Goal: Task Accomplishment & Management: Complete application form

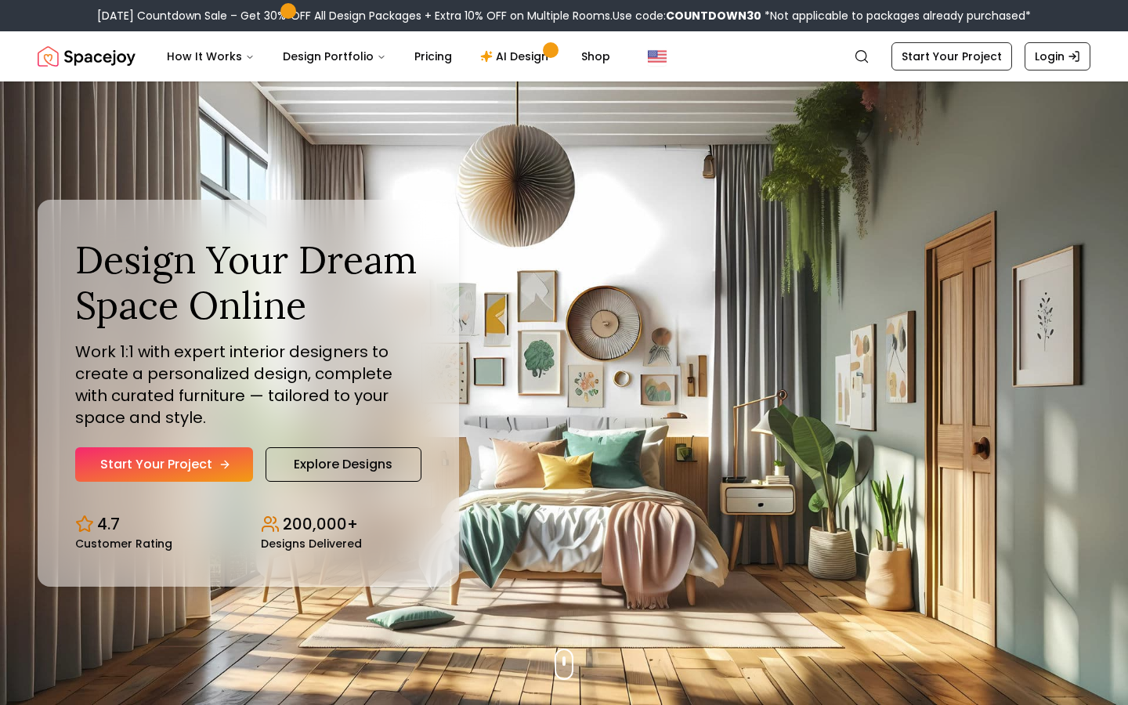
click at [195, 454] on link "Start Your Project" at bounding box center [164, 464] width 178 height 34
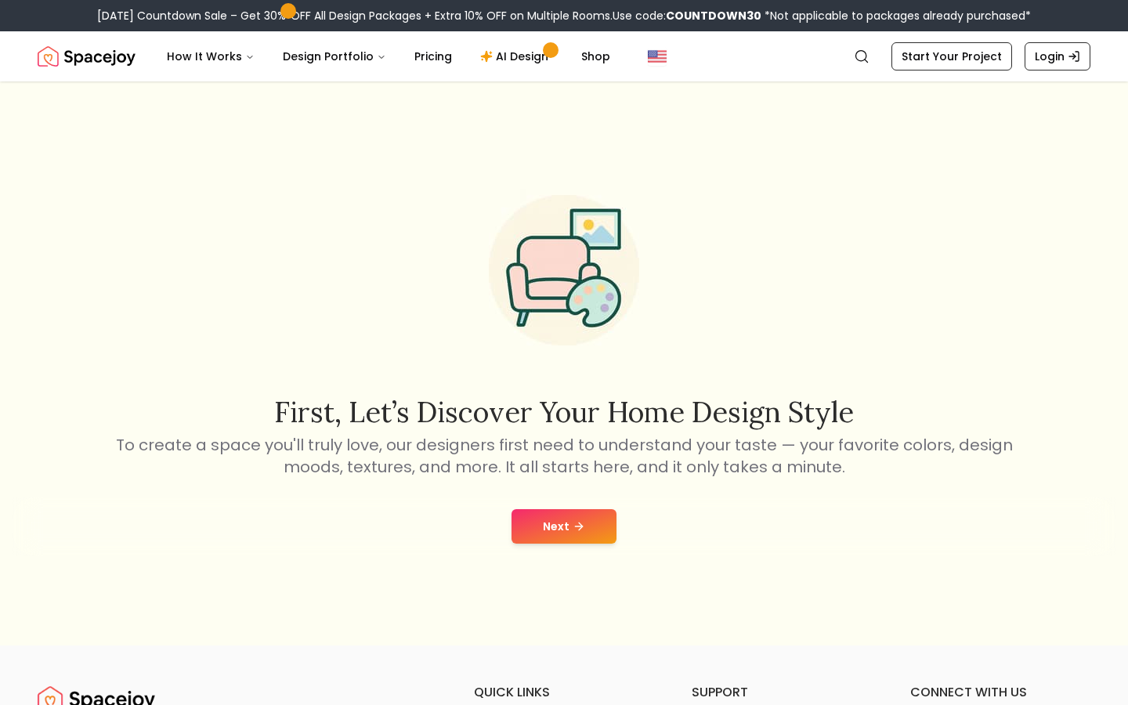
click at [594, 523] on button "Next" at bounding box center [563, 526] width 105 height 34
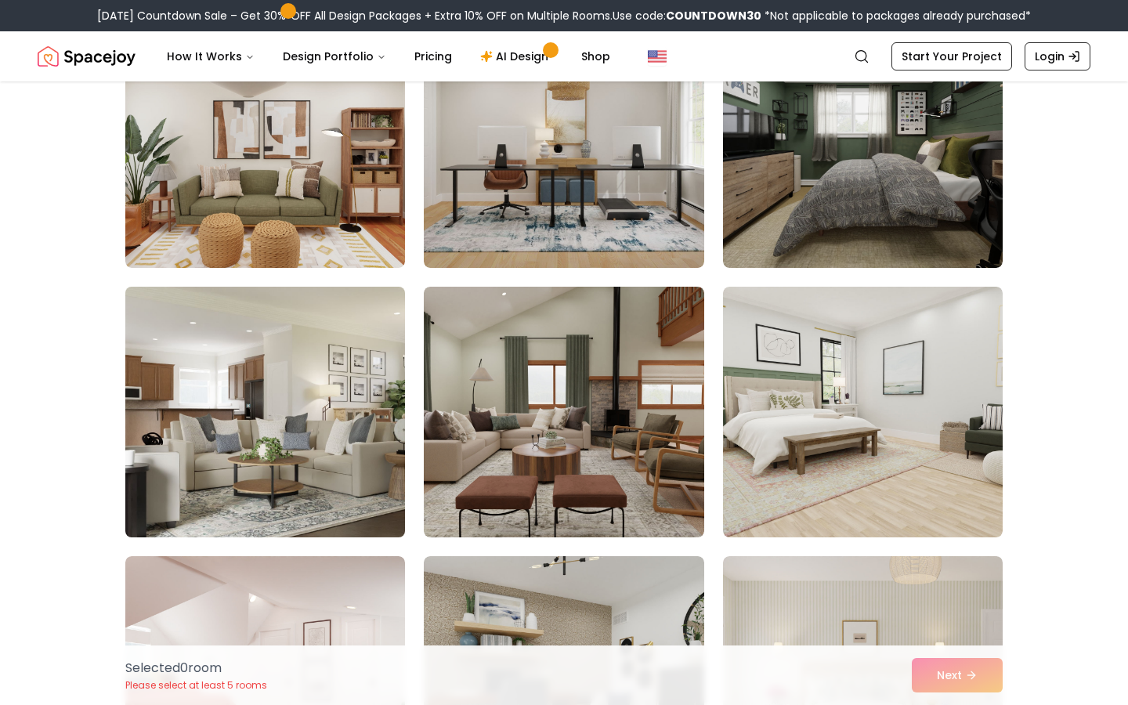
scroll to position [201, 0]
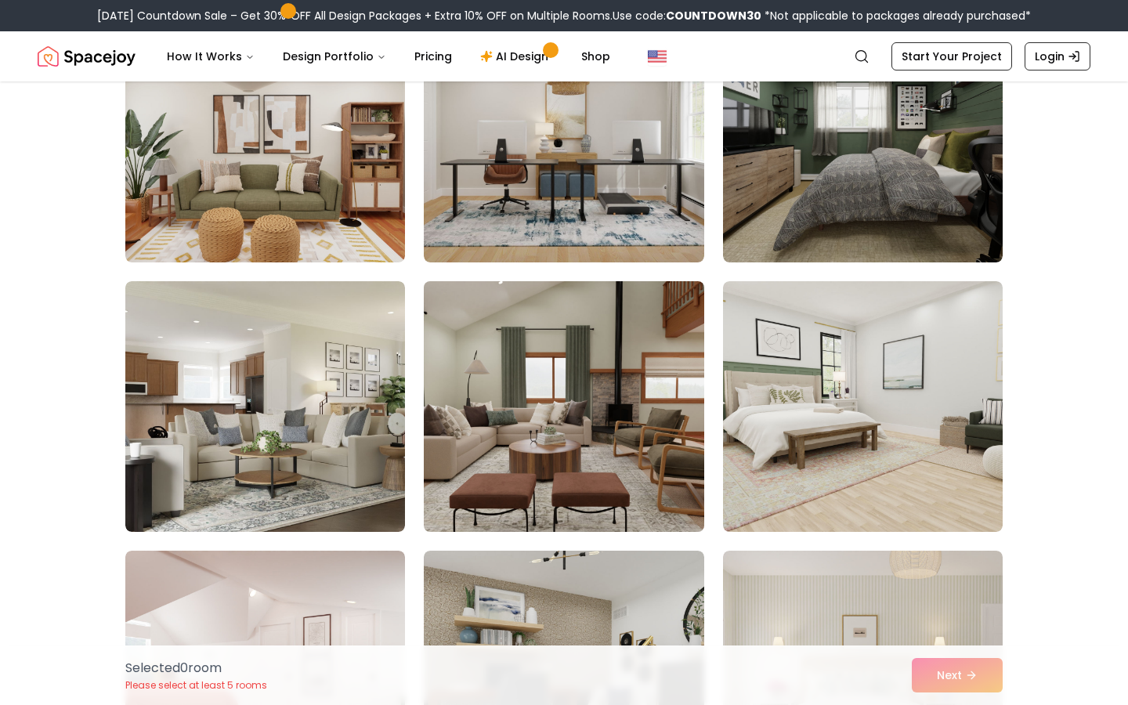
click at [605, 393] on img at bounding box center [564, 406] width 294 height 263
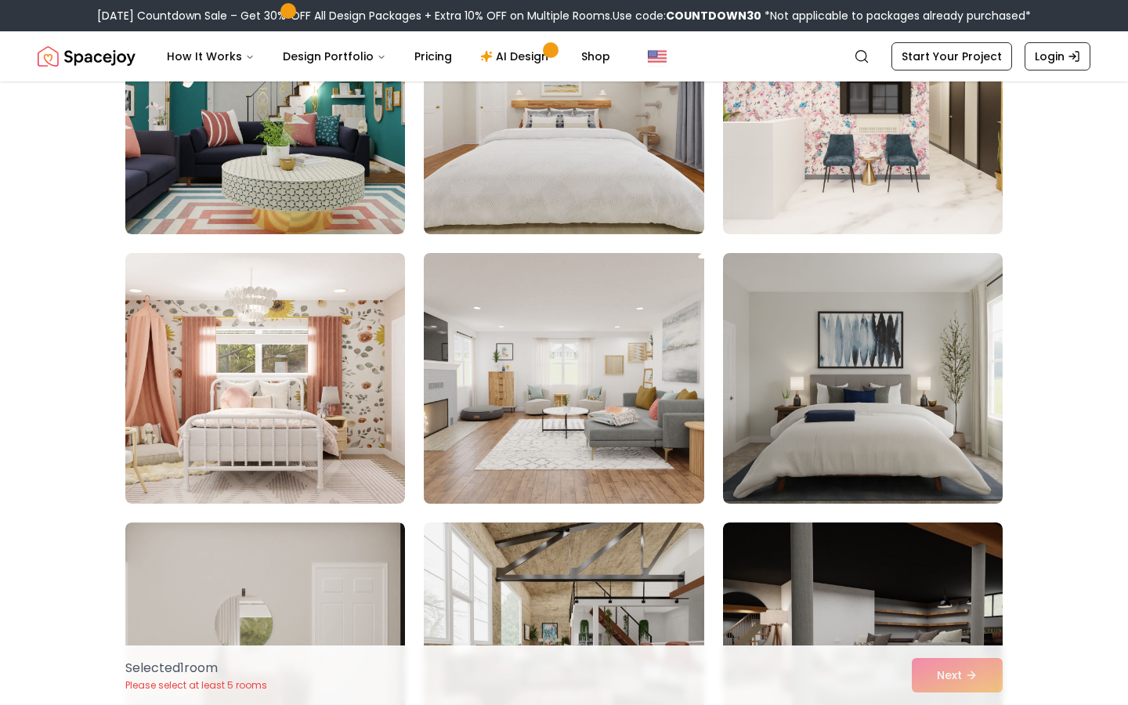
scroll to position [1310, 0]
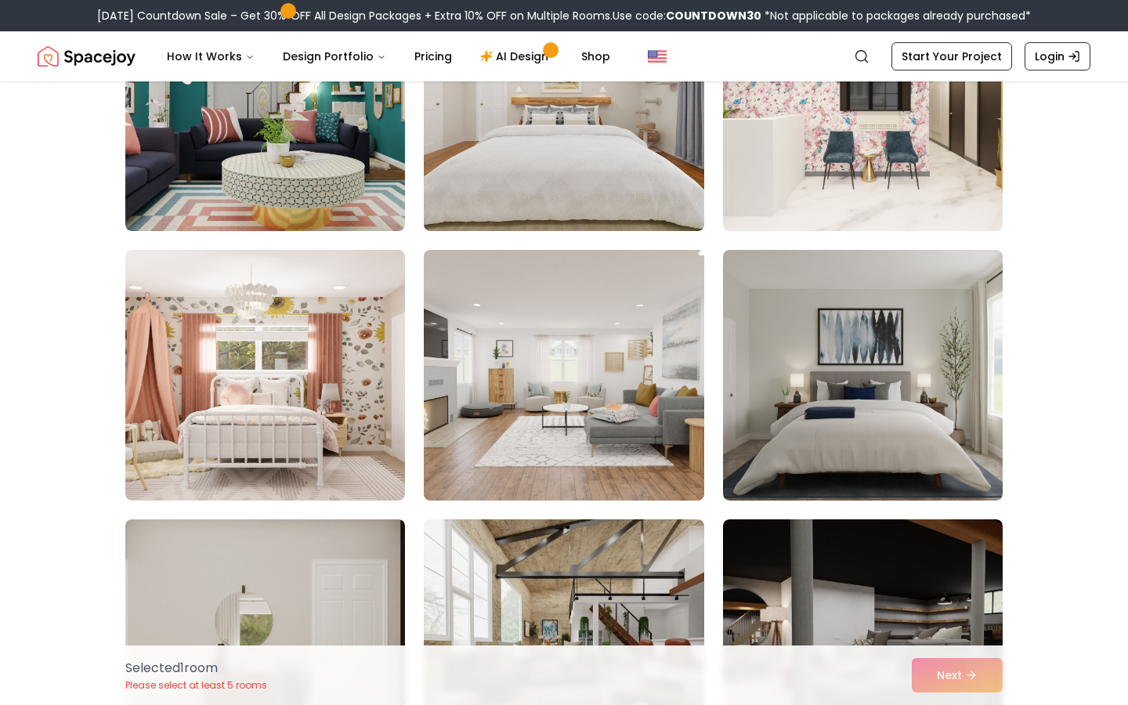
click at [572, 384] on img at bounding box center [564, 375] width 294 height 263
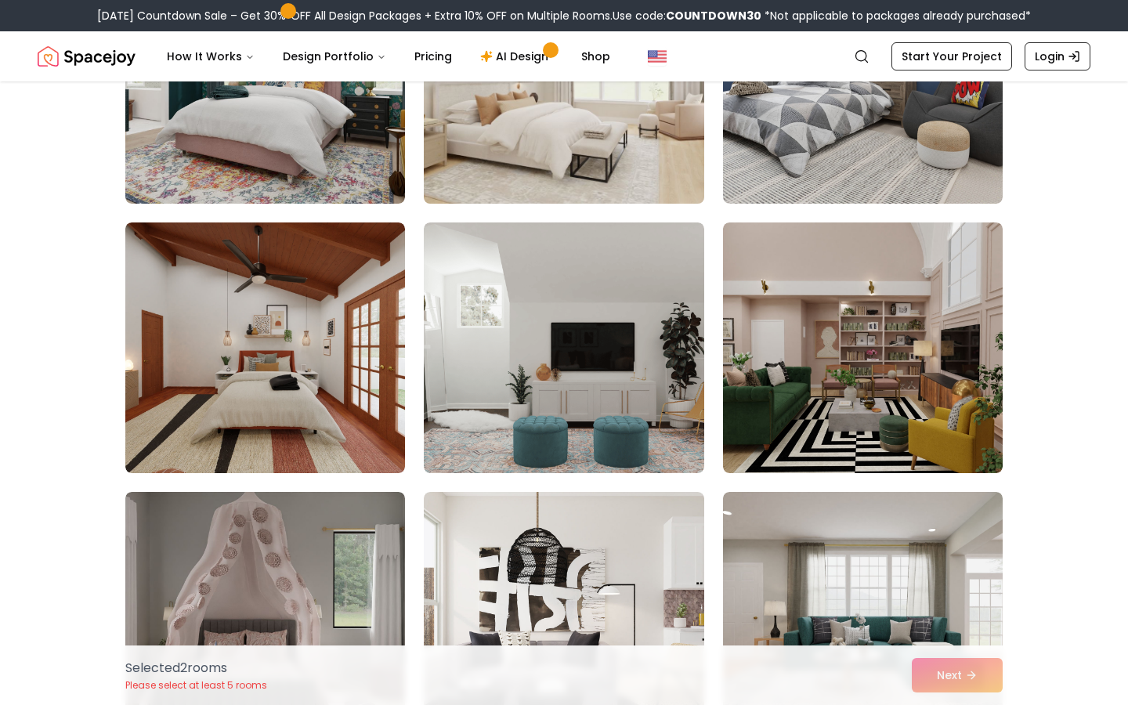
scroll to position [5380, 0]
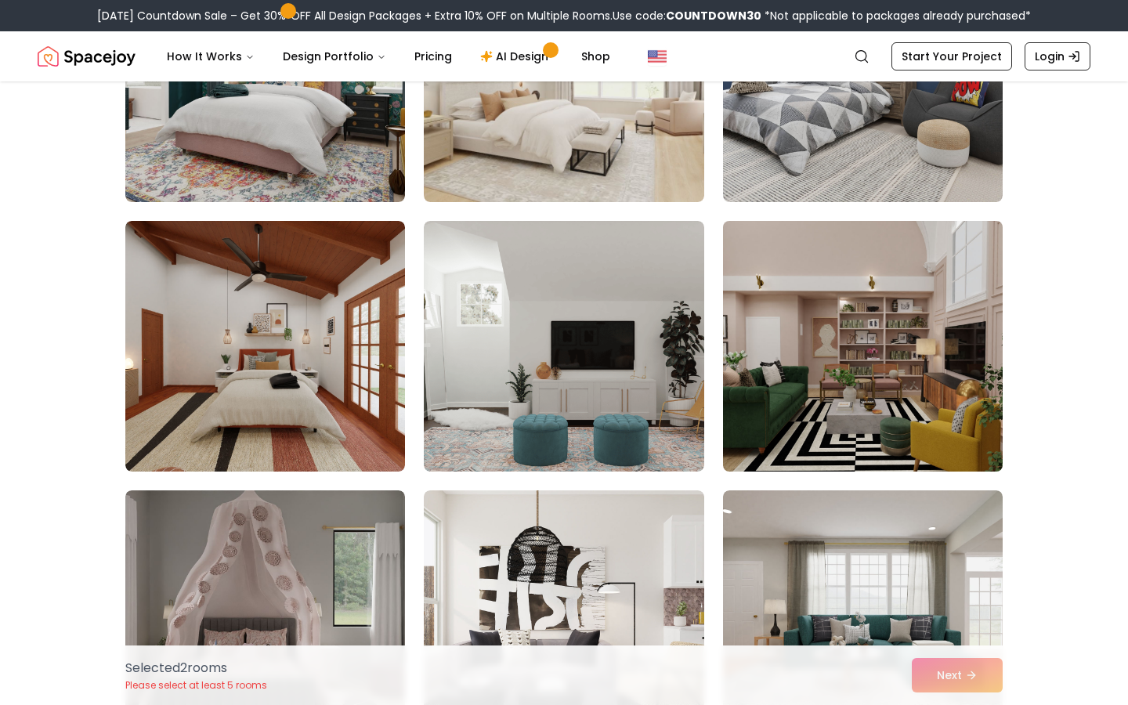
click at [845, 314] on img at bounding box center [863, 346] width 294 height 263
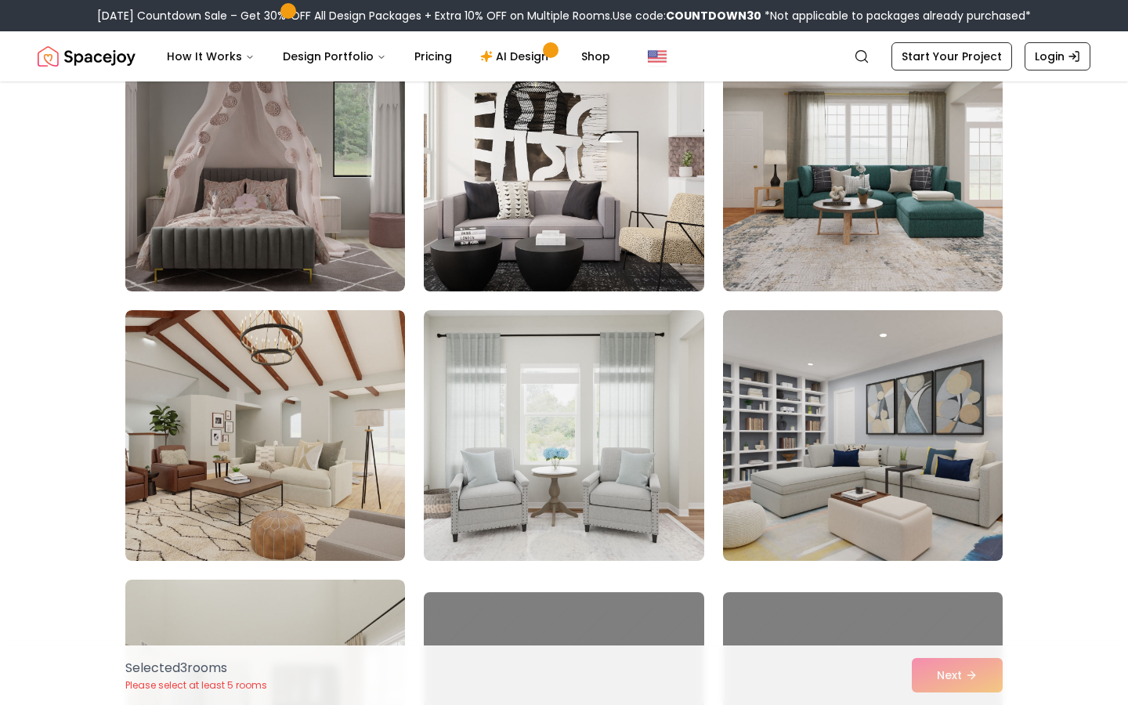
scroll to position [5866, 0]
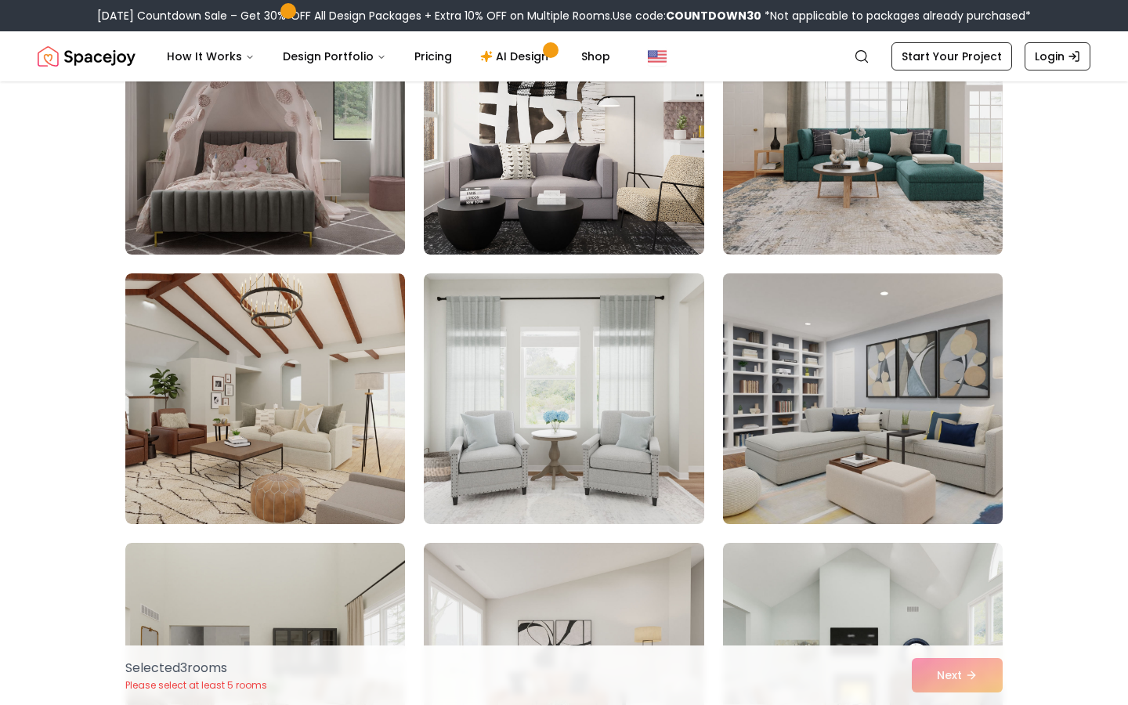
click at [847, 432] on img at bounding box center [863, 398] width 294 height 263
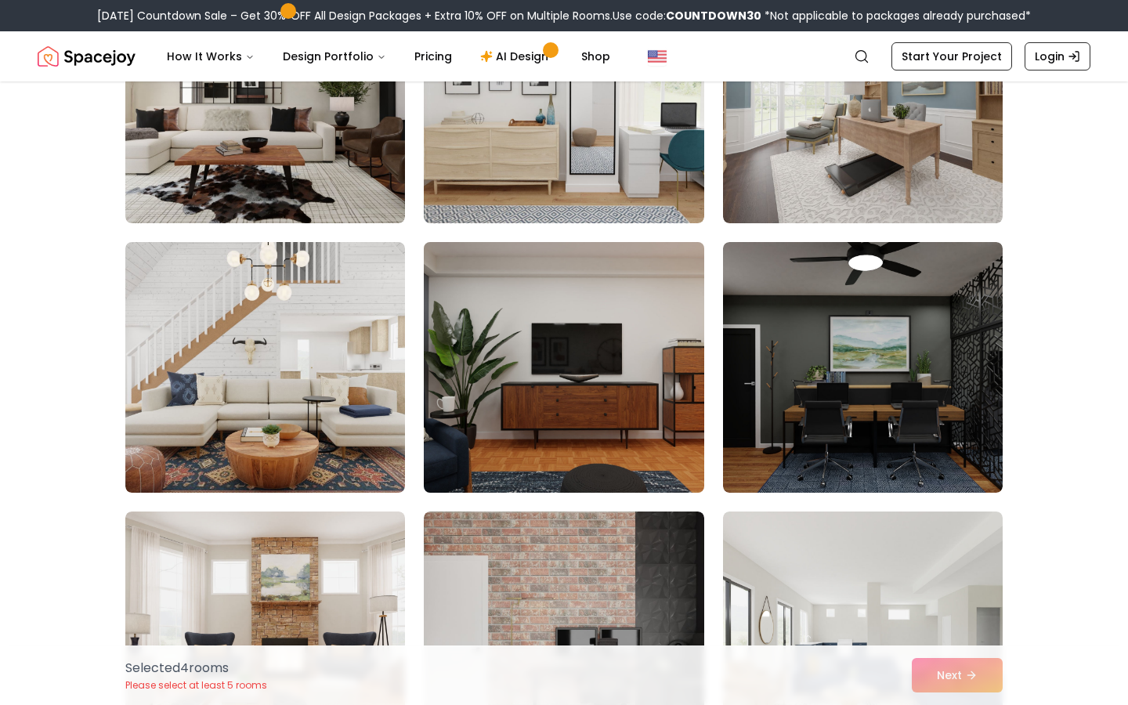
scroll to position [7521, 0]
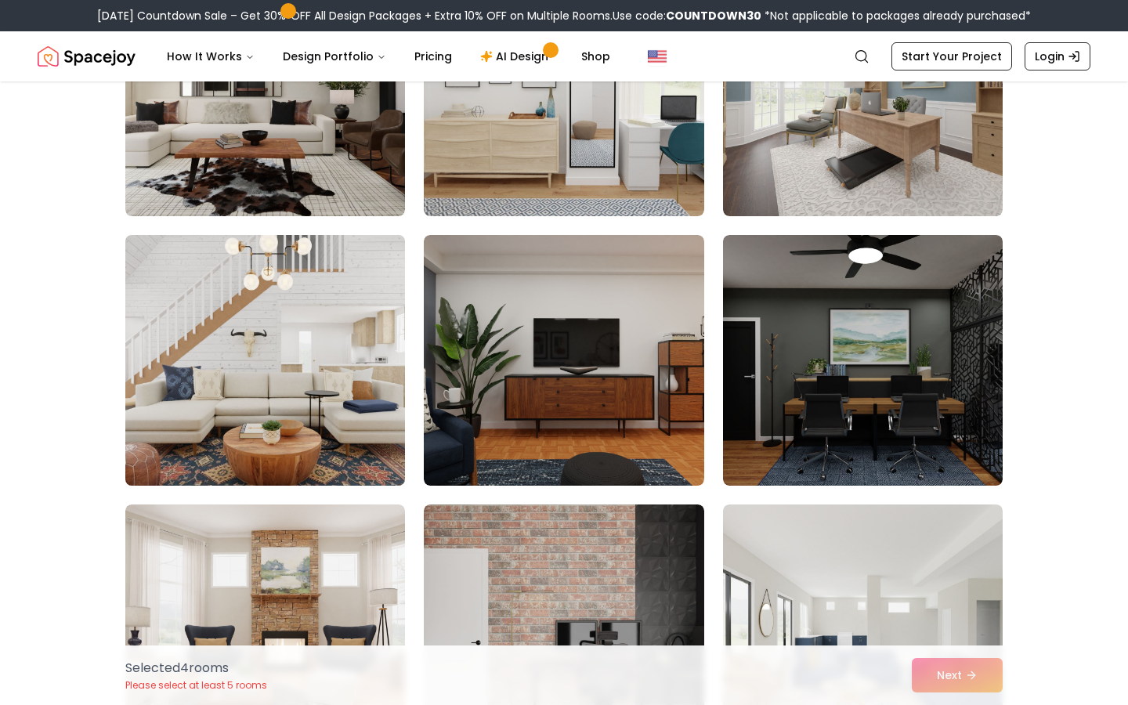
click at [305, 460] on img at bounding box center [265, 360] width 294 height 263
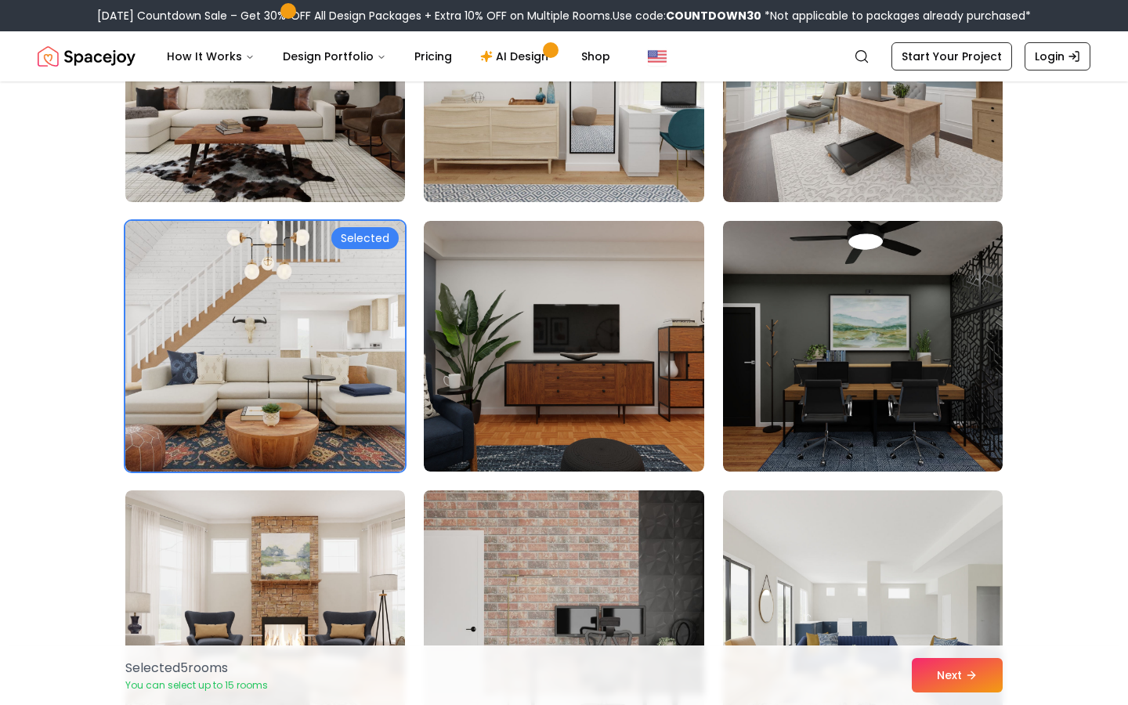
scroll to position [7442, 0]
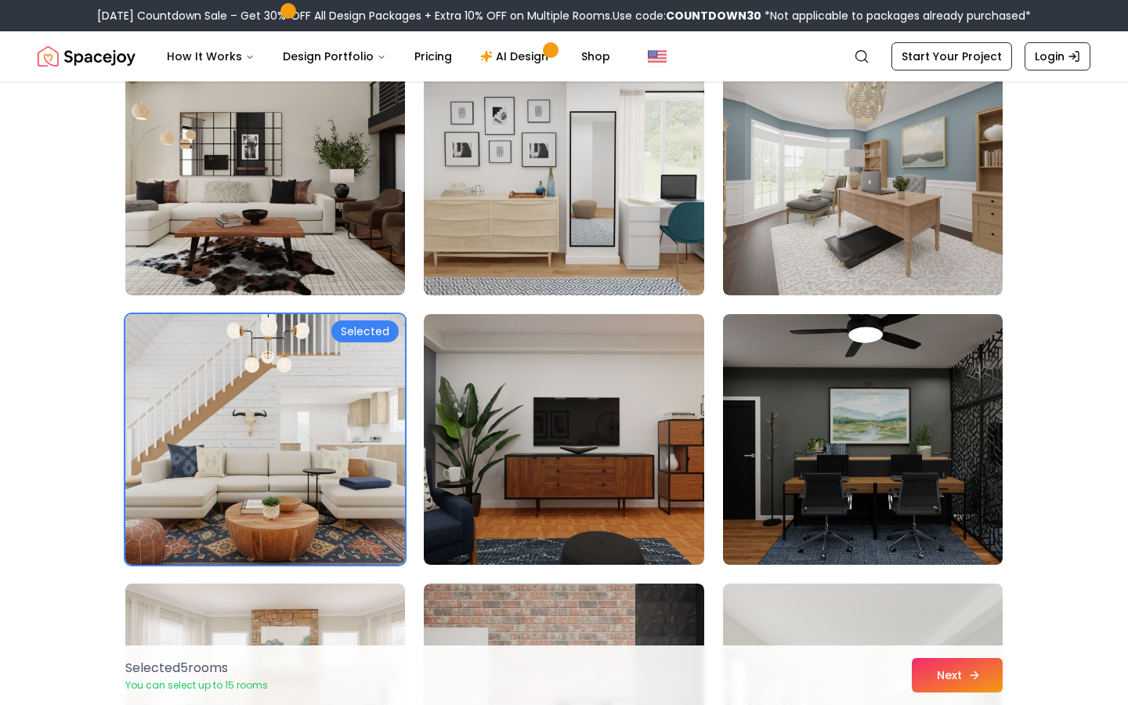
click at [964, 680] on button "Next" at bounding box center [956, 675] width 91 height 34
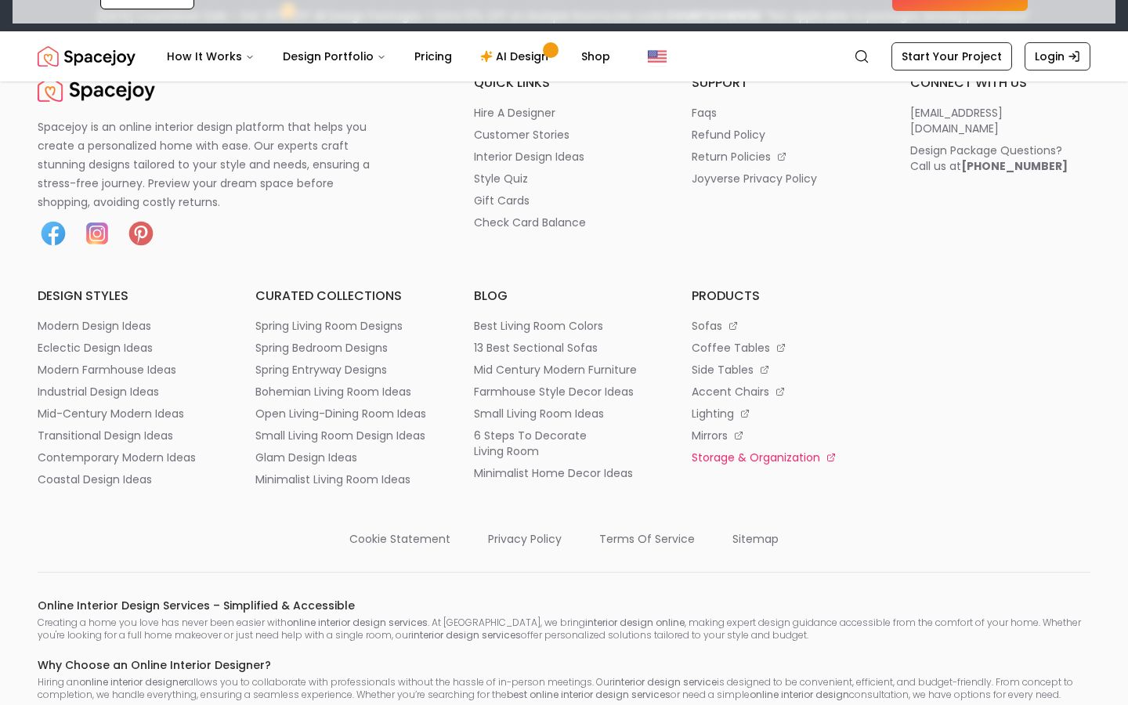
scroll to position [2515, 0]
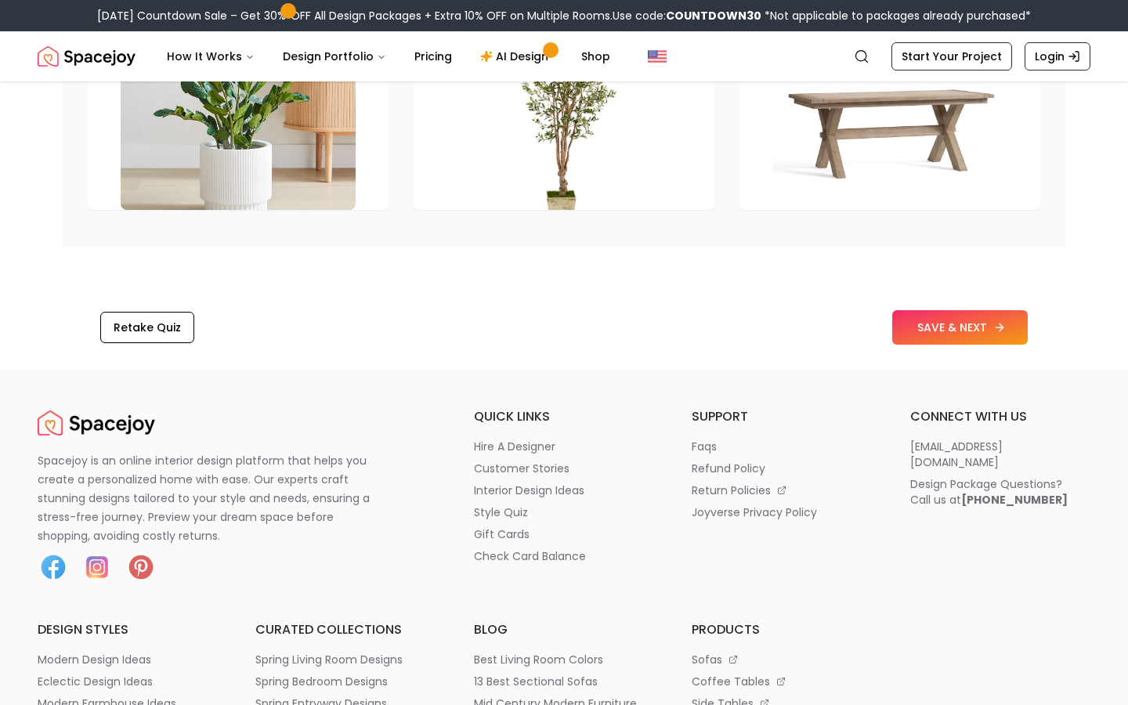
click at [978, 317] on button "SAVE & NEXT" at bounding box center [959, 327] width 135 height 34
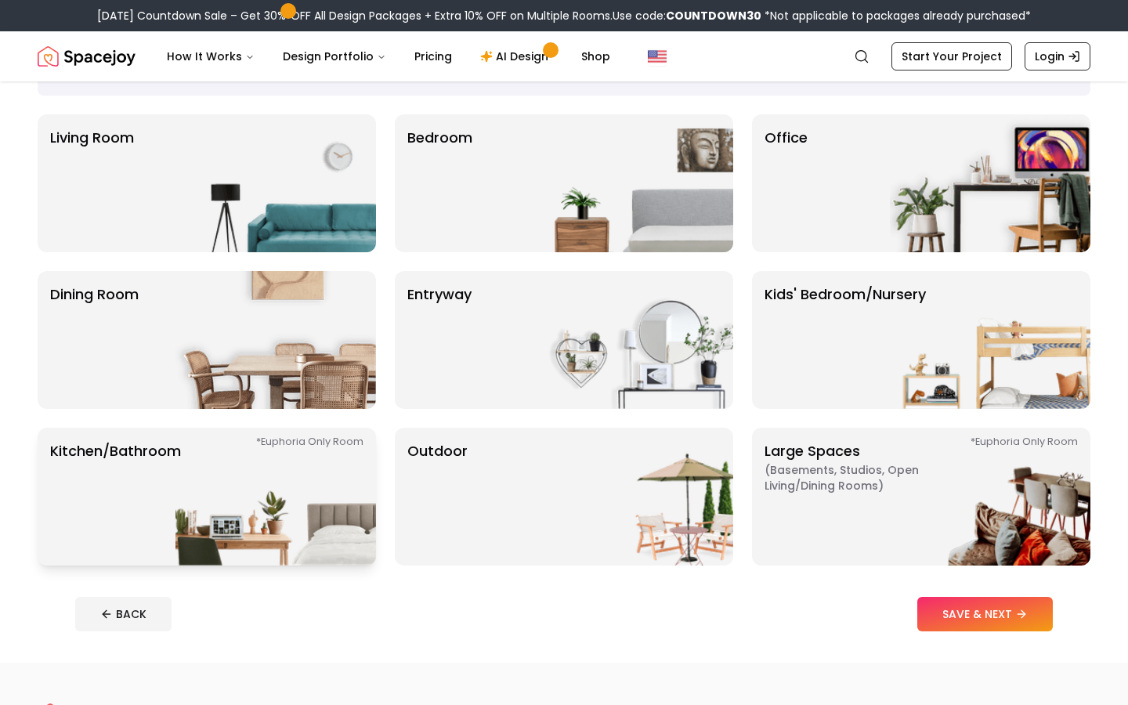
scroll to position [103, 0]
click at [190, 533] on img at bounding box center [275, 496] width 200 height 138
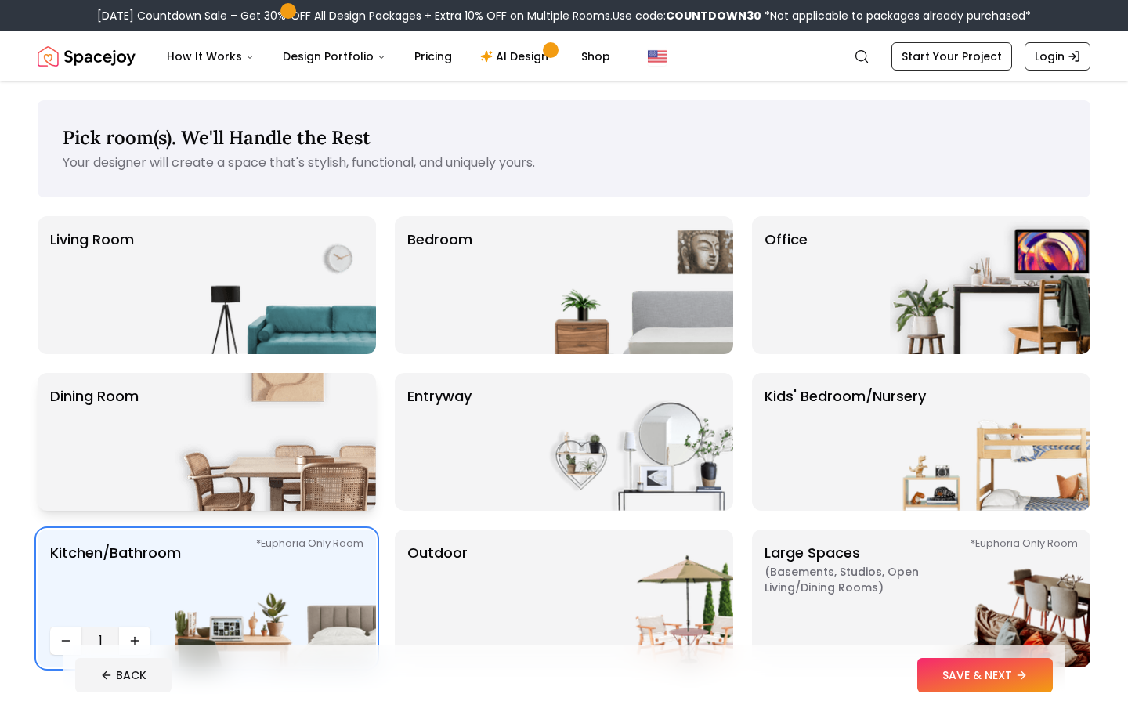
scroll to position [150, 0]
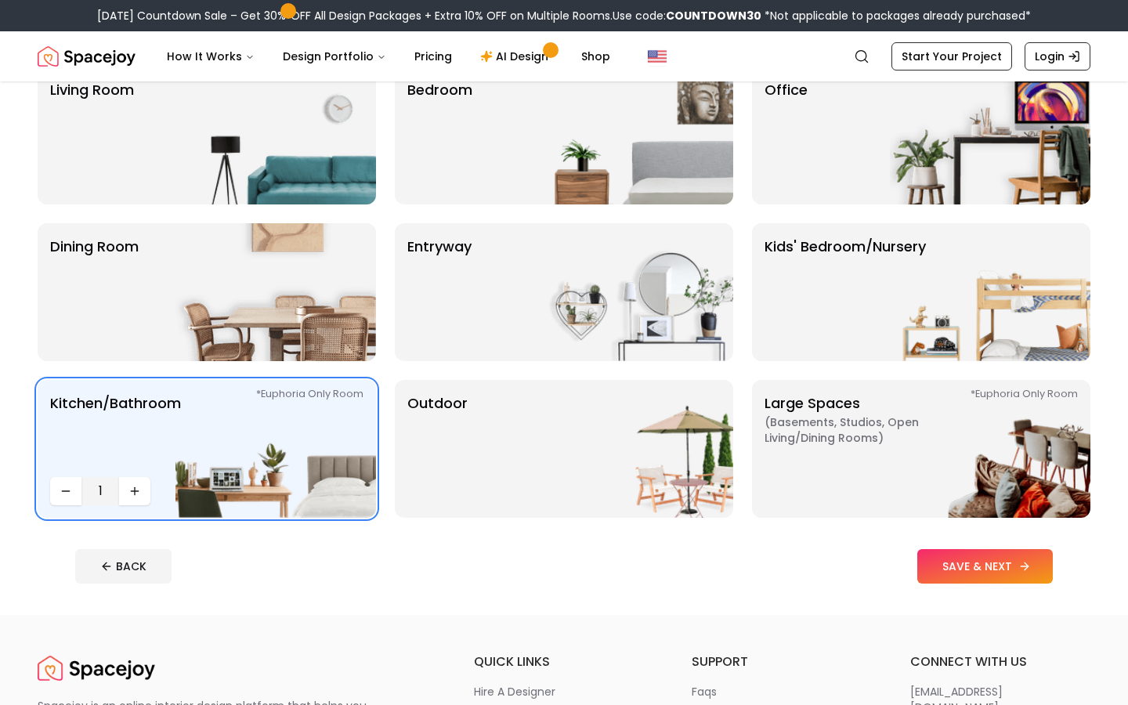
click at [991, 576] on button "SAVE & NEXT" at bounding box center [984, 566] width 135 height 34
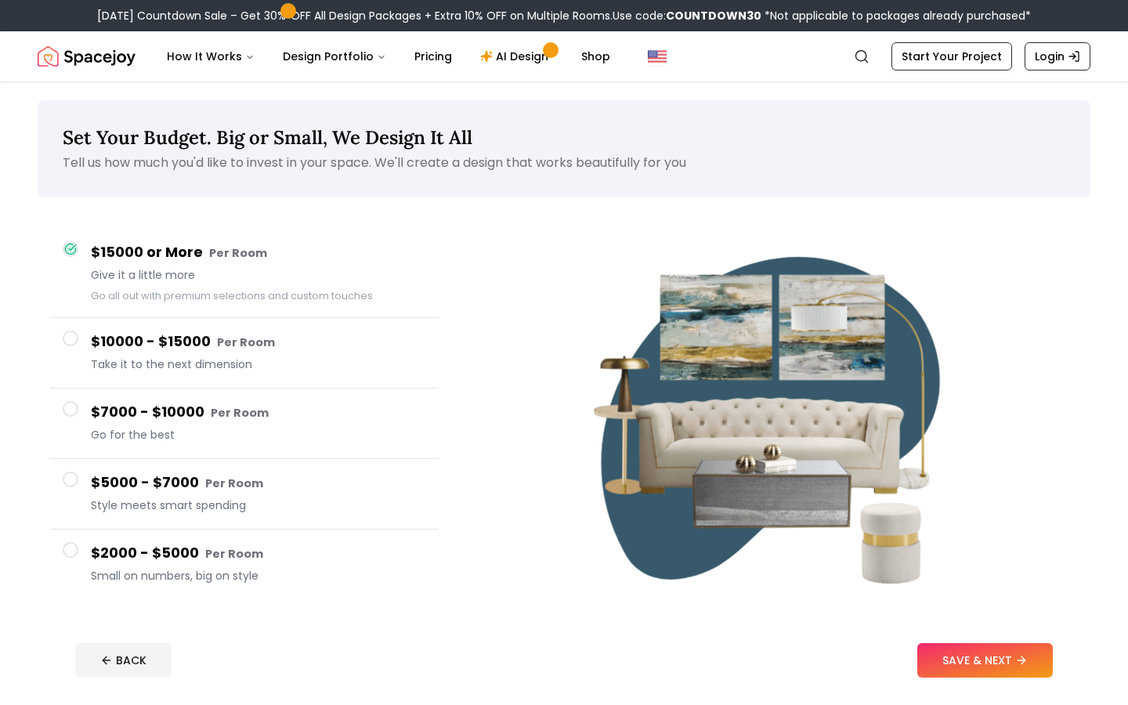
click at [220, 414] on small "Per Room" at bounding box center [240, 413] width 58 height 16
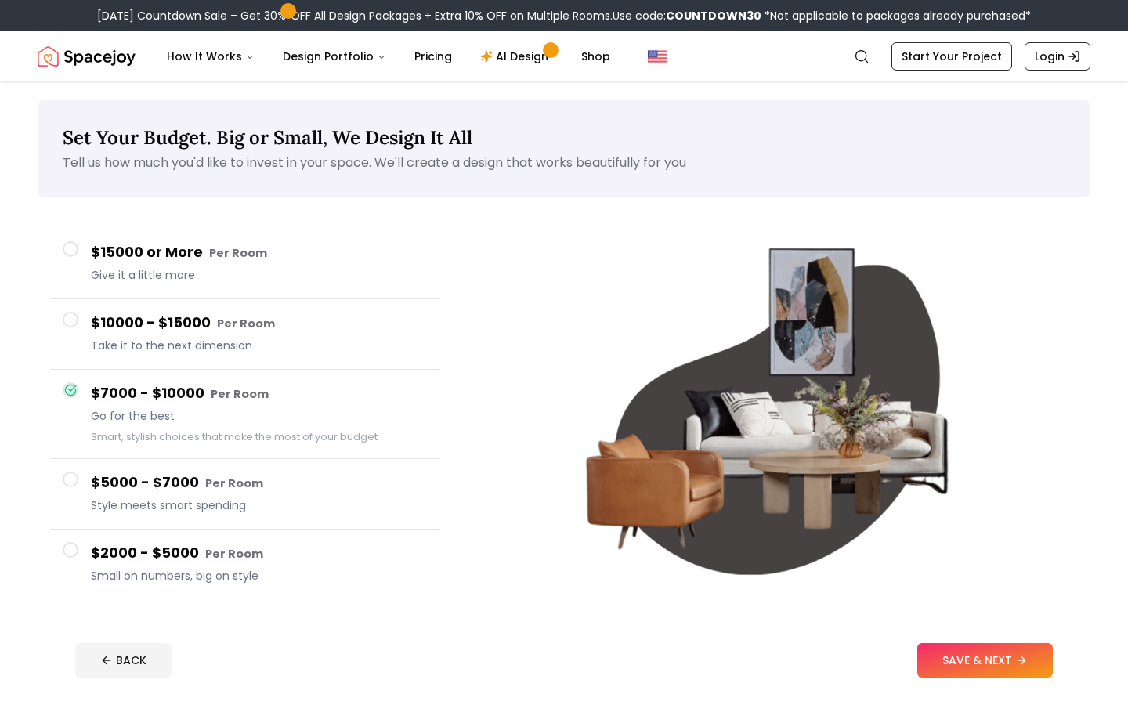
click at [246, 340] on span "Take it to the next dimension" at bounding box center [258, 346] width 335 height 16
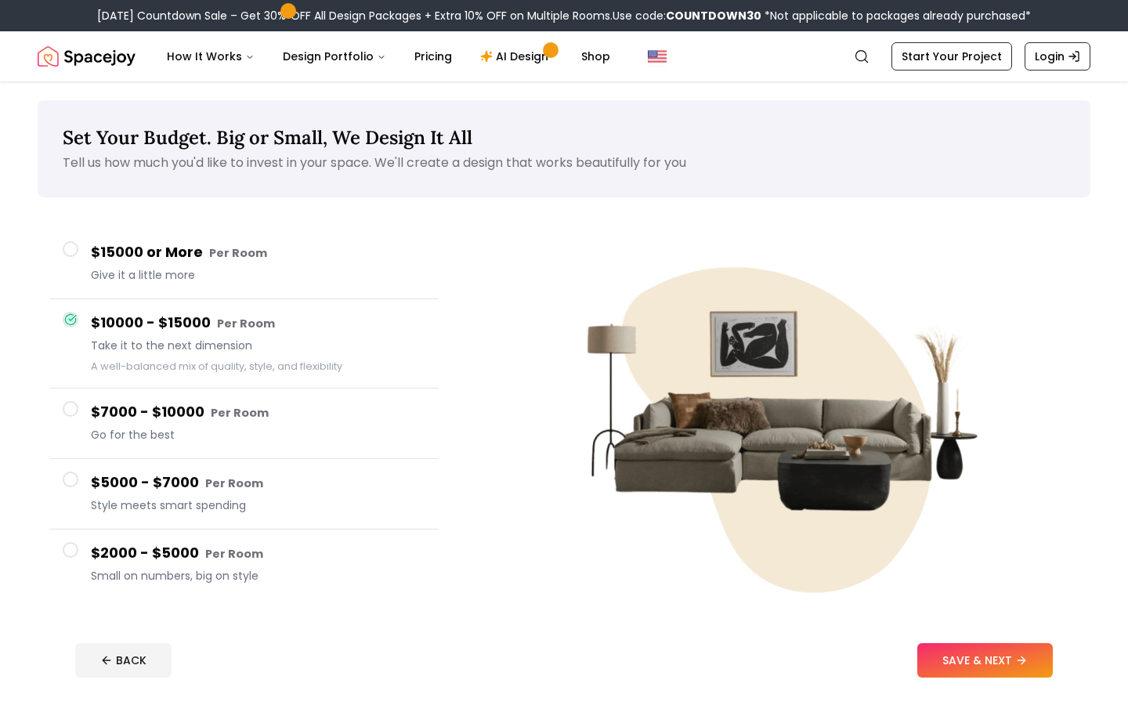
click at [234, 404] on h4 "$7000 - $10000 Per Room" at bounding box center [258, 412] width 335 height 23
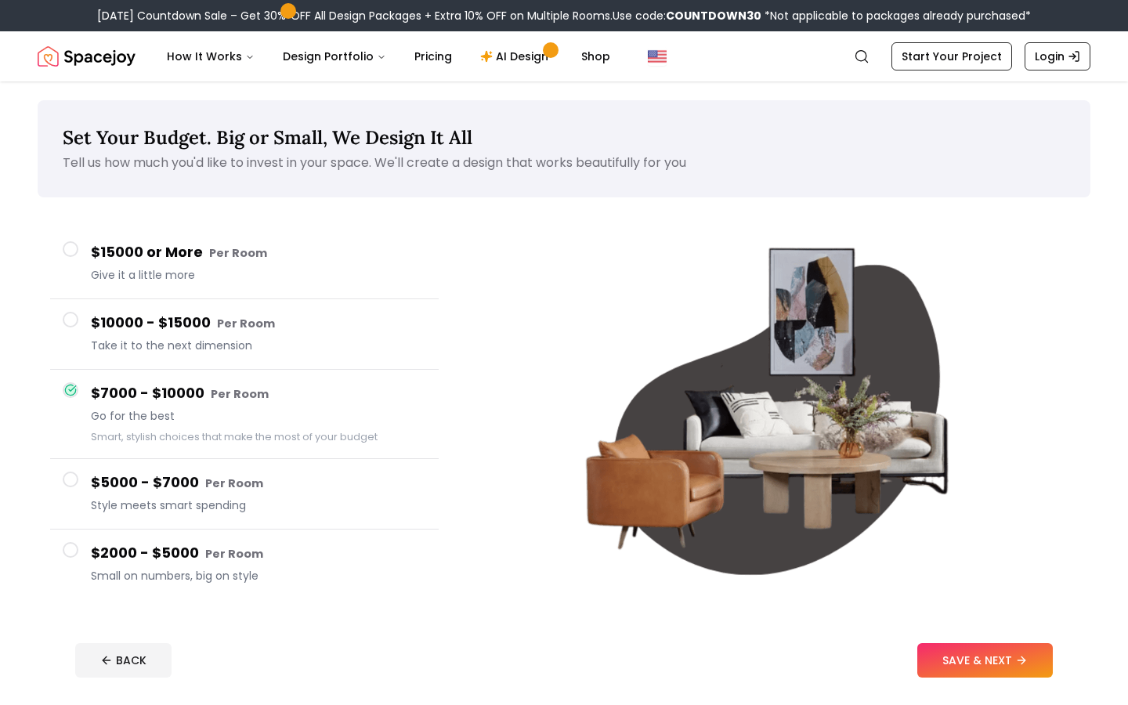
click at [218, 508] on span "Style meets smart spending" at bounding box center [258, 505] width 335 height 16
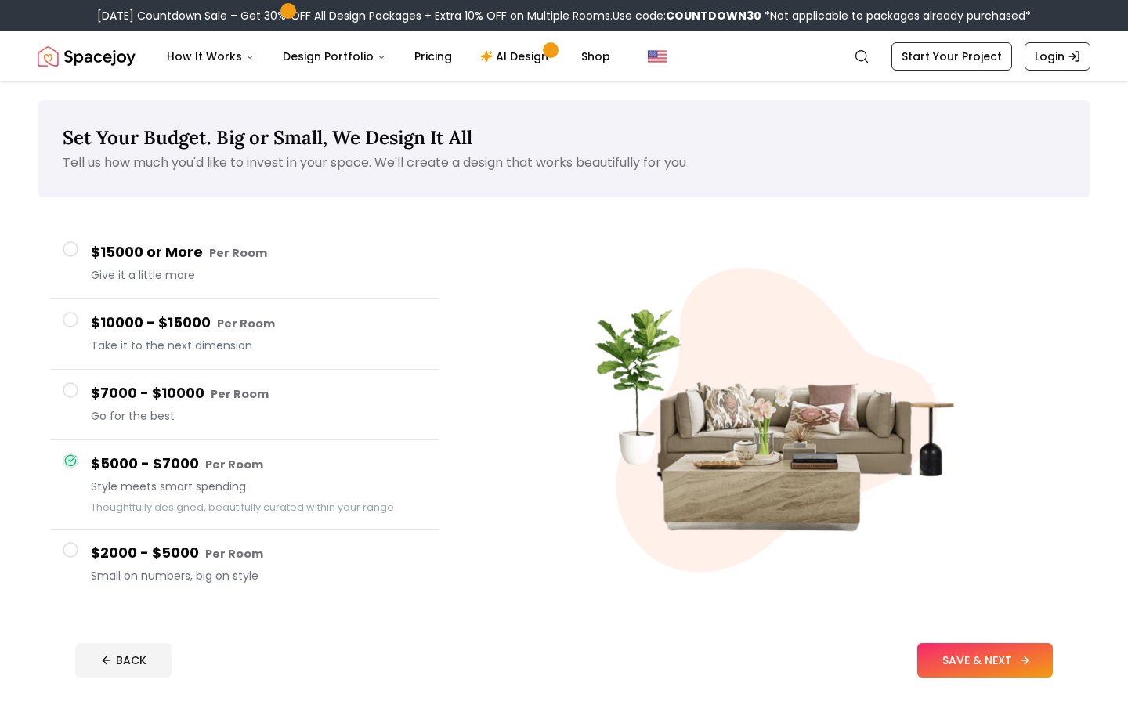
click at [948, 658] on button "SAVE & NEXT" at bounding box center [984, 660] width 135 height 34
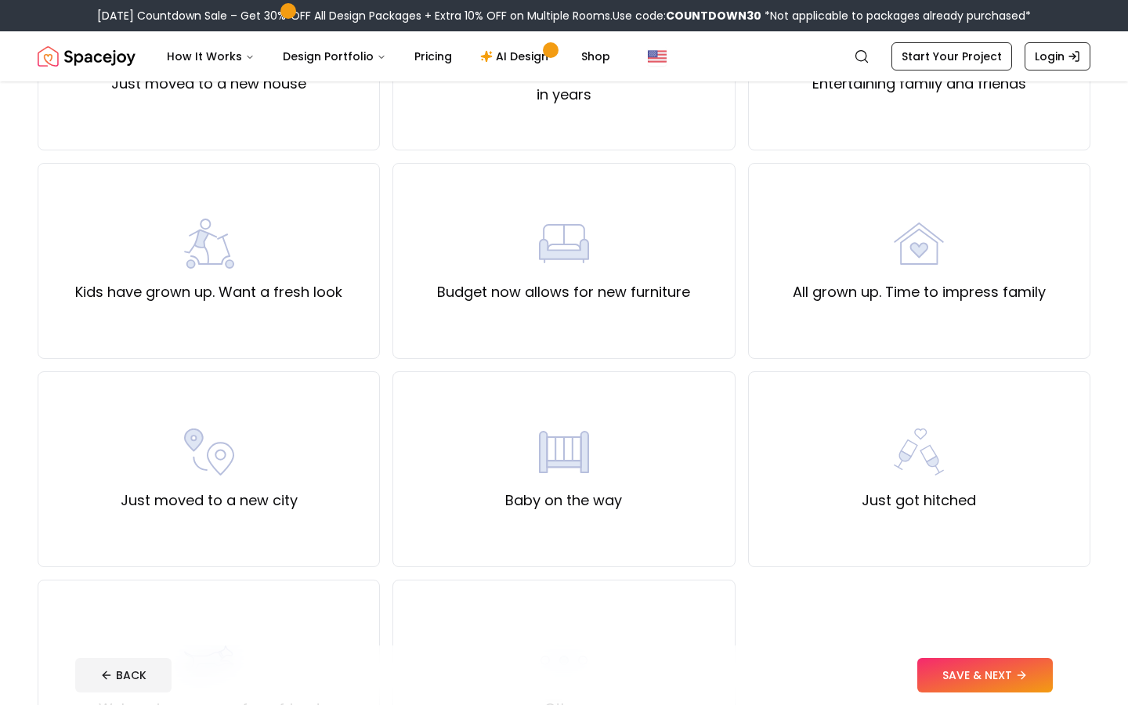
scroll to position [201, 0]
